Goal: Task Accomplishment & Management: Manage account settings

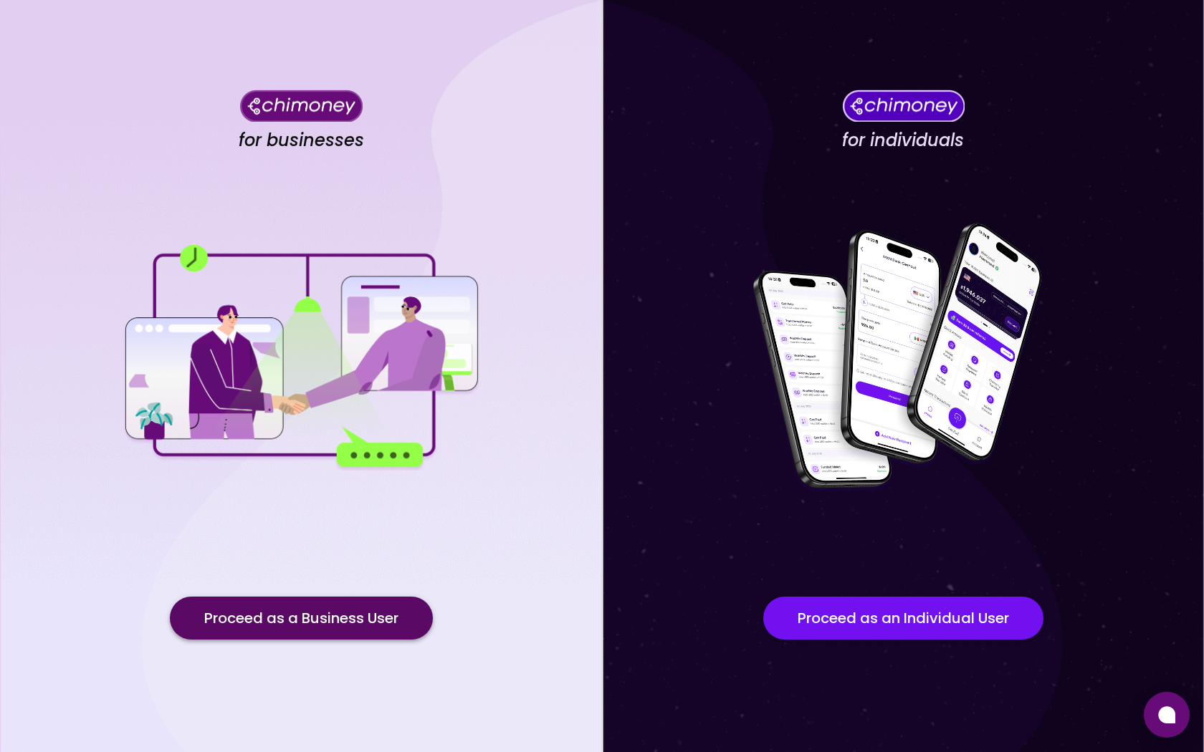
click at [357, 617] on button "Proceed as a Business User" at bounding box center [301, 618] width 263 height 43
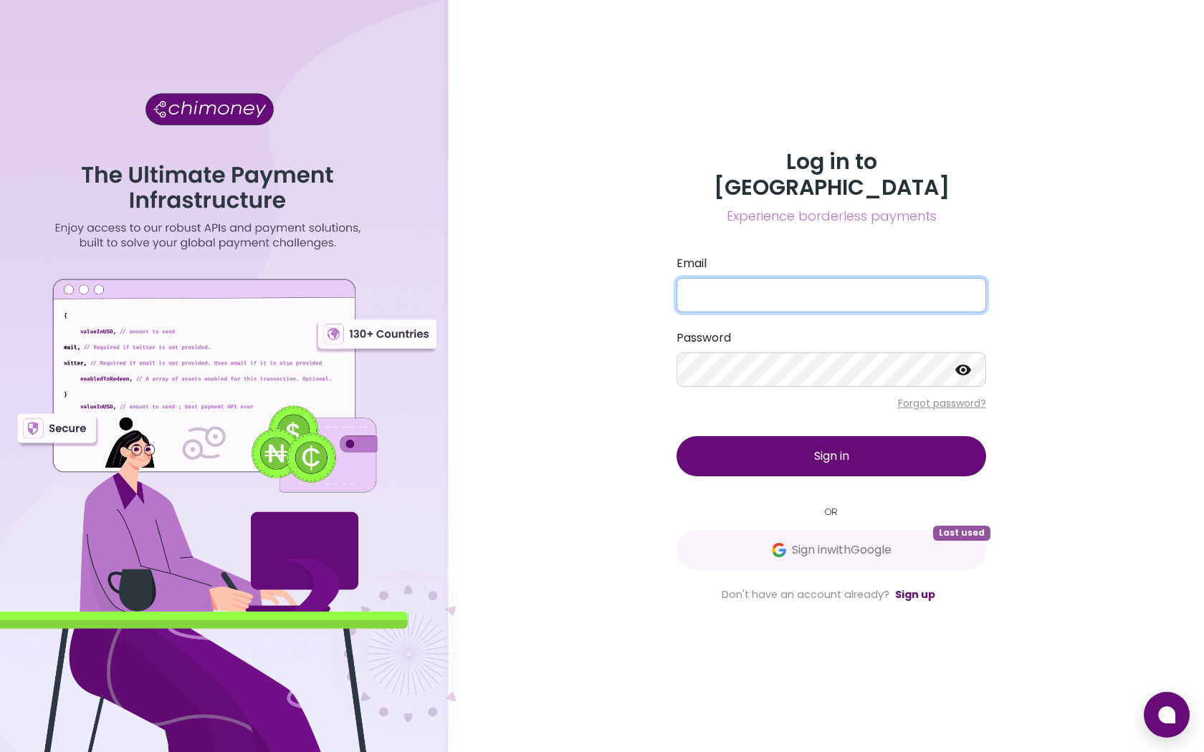
type input "info@shecodeafrica.org"
click at [770, 446] on button "Sign in" at bounding box center [831, 456] width 310 height 40
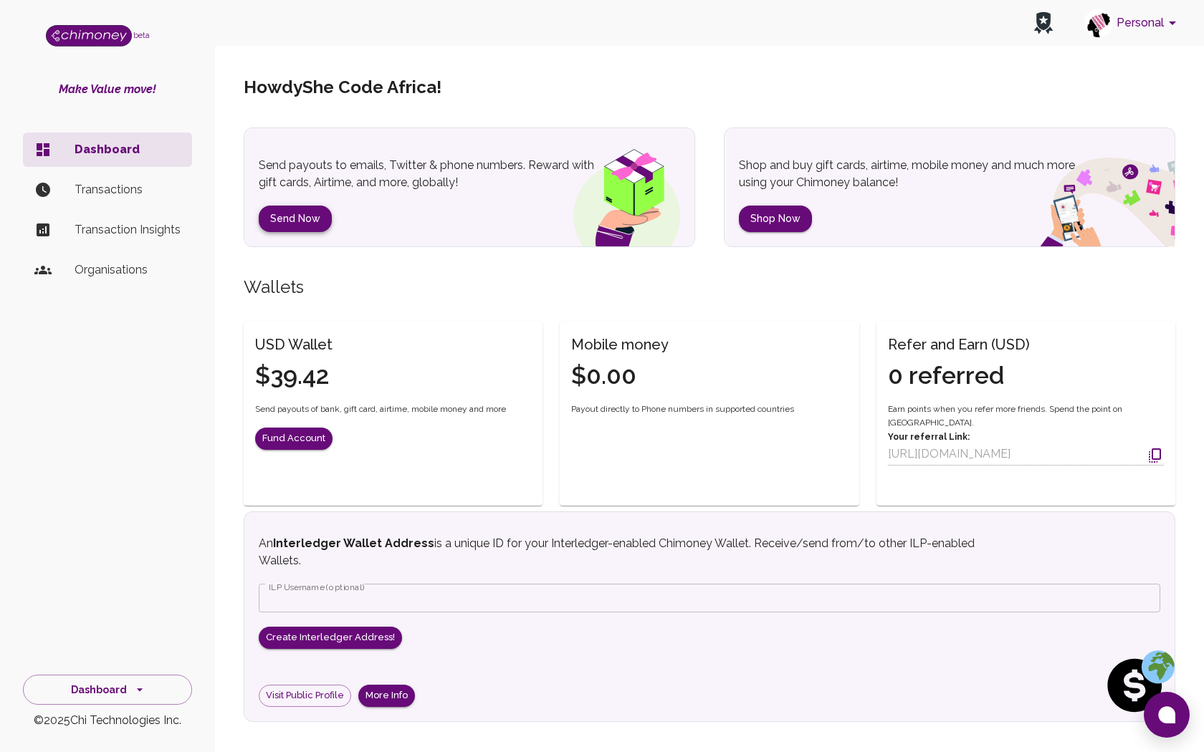
click at [296, 219] on button "Send Now" at bounding box center [295, 219] width 73 height 27
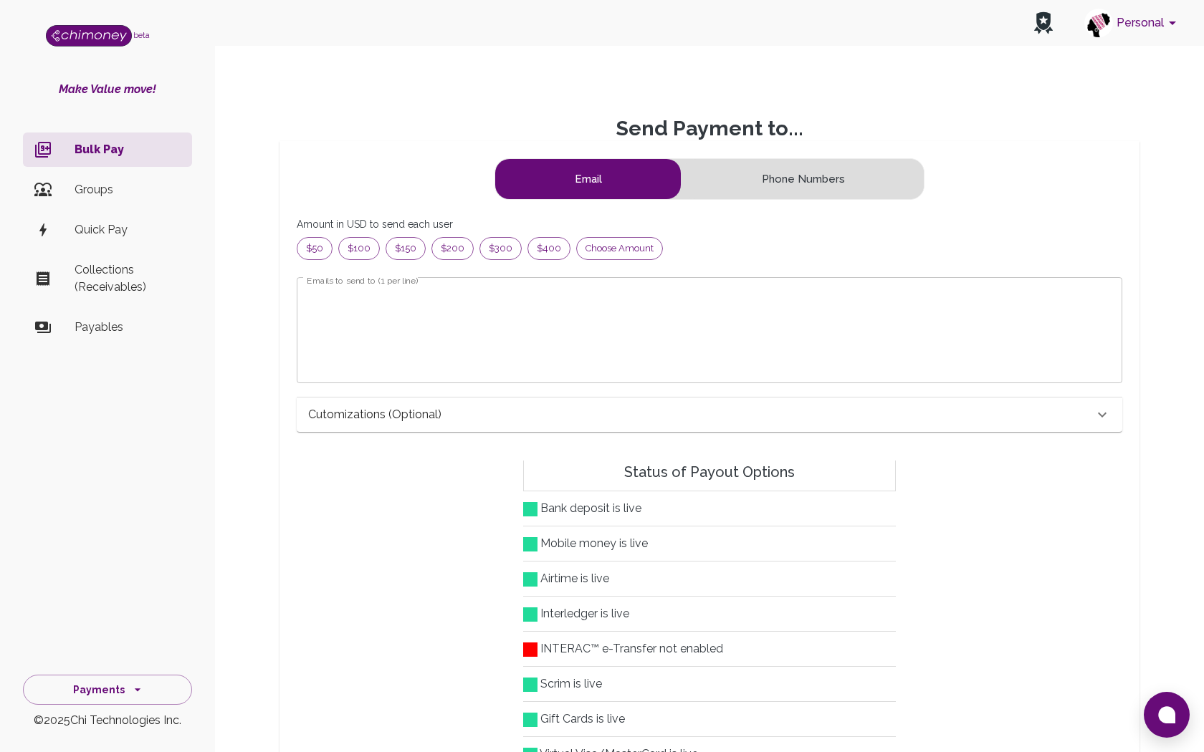
scroll to position [184, 801]
click at [1157, 30] on button "Personal" at bounding box center [1132, 22] width 108 height 37
click at [984, 153] on li "She Code Africa" at bounding box center [1054, 155] width 251 height 23
click at [1168, 23] on icon "account of current user" at bounding box center [1172, 22] width 17 height 17
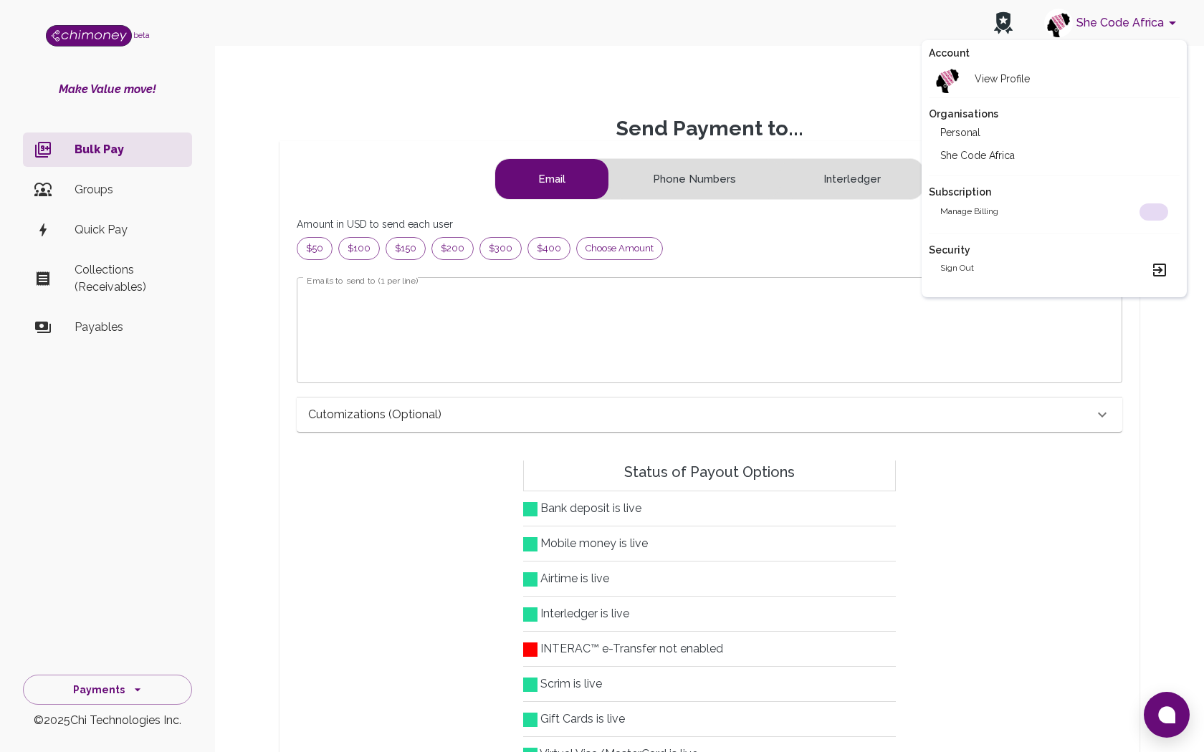
click at [985, 128] on li "Personal" at bounding box center [1054, 132] width 251 height 23
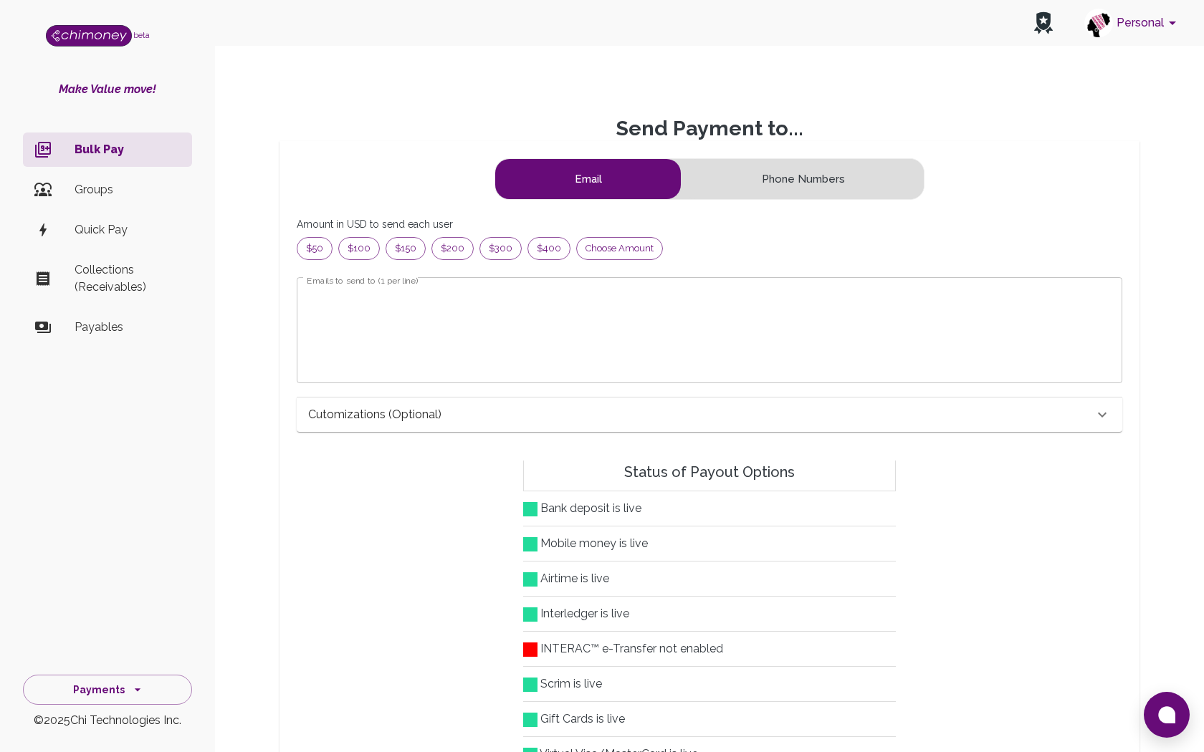
scroll to position [184, 801]
click at [1174, 28] on icon "account of current user" at bounding box center [1172, 22] width 17 height 17
click at [1022, 154] on li "She Code Africa" at bounding box center [1054, 155] width 251 height 23
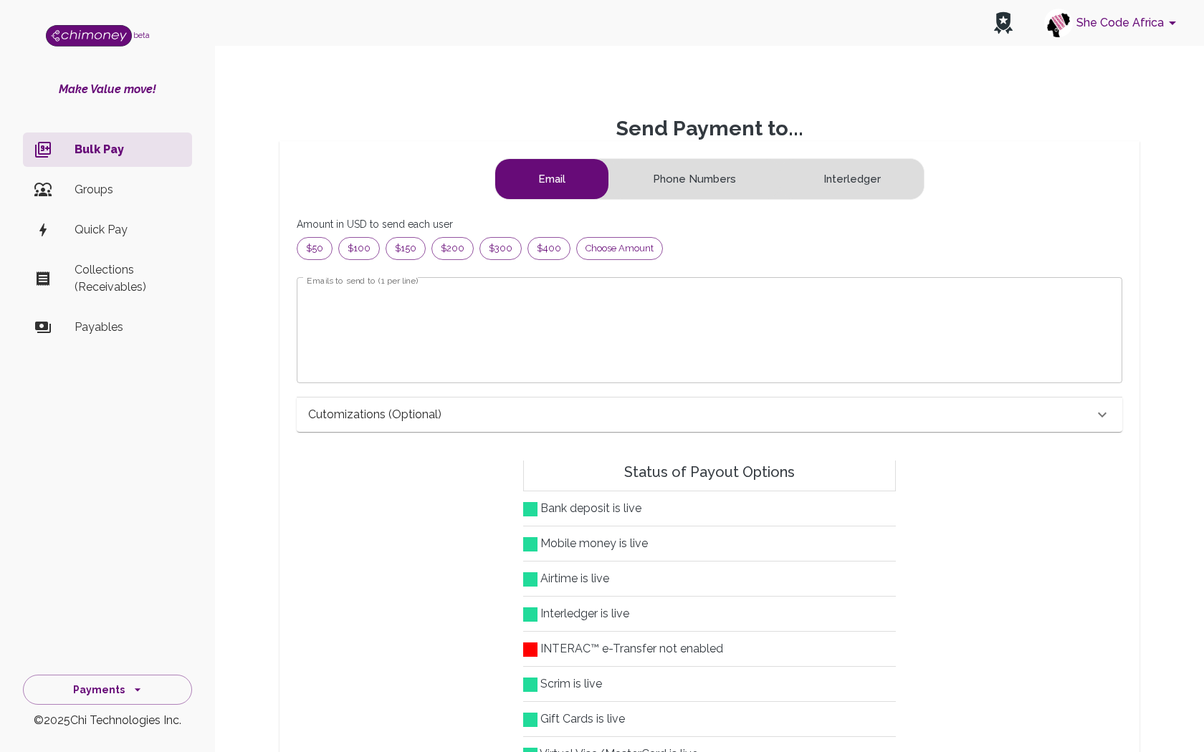
scroll to position [184, 801]
click at [127, 695] on button "Payments" at bounding box center [107, 690] width 169 height 31
click at [118, 552] on li "Dashboard" at bounding box center [108, 554] width 168 height 34
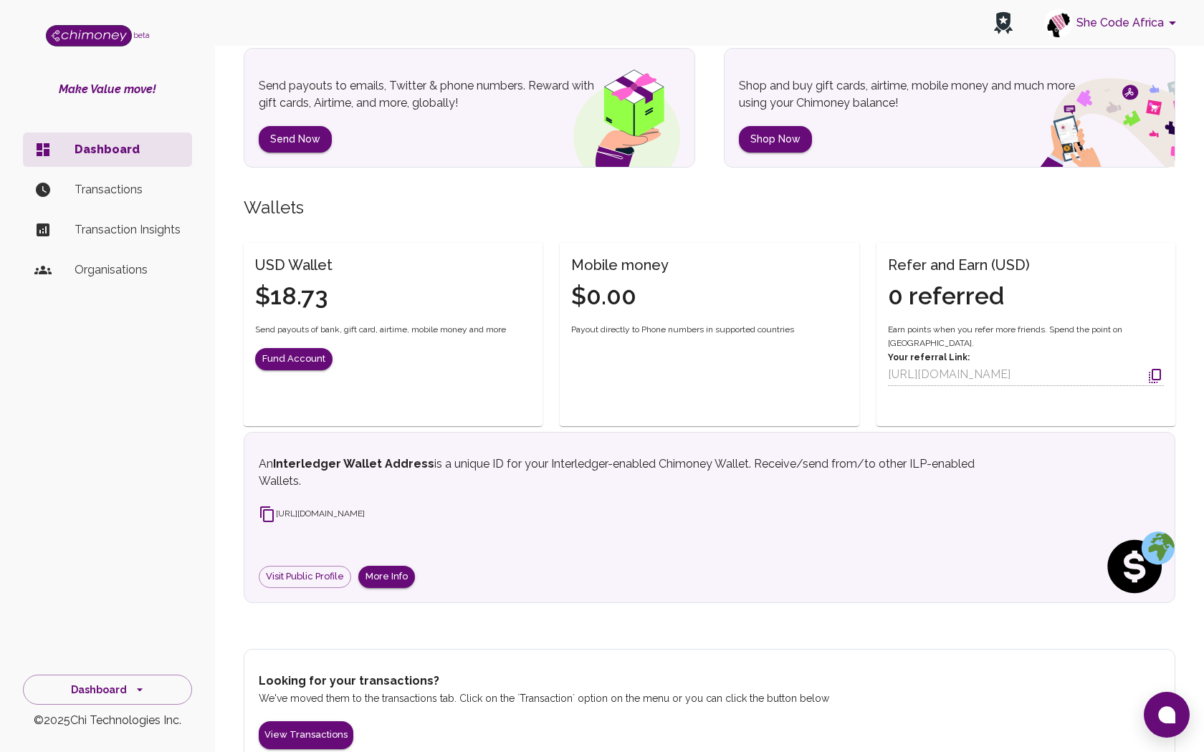
scroll to position [109, 0]
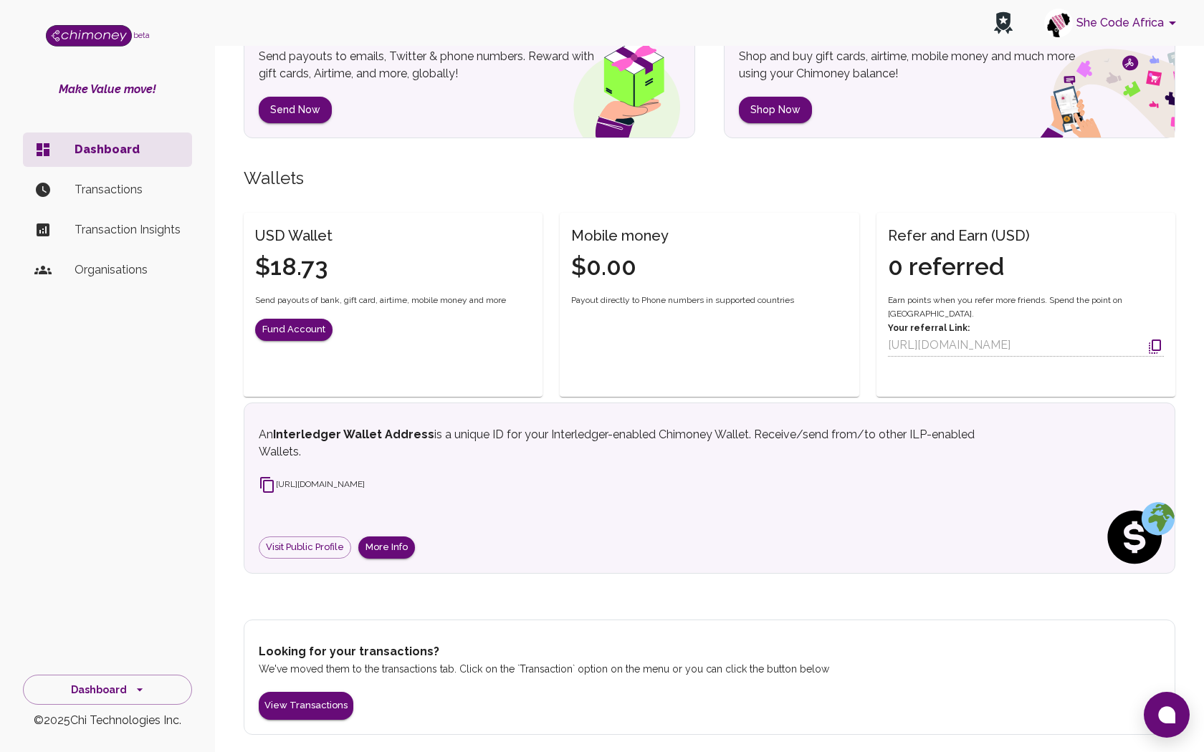
click at [132, 176] on li "Transactions" at bounding box center [107, 190] width 169 height 34
click at [120, 189] on p "Transactions" at bounding box center [128, 189] width 106 height 17
